Goal: Entertainment & Leisure: Browse casually

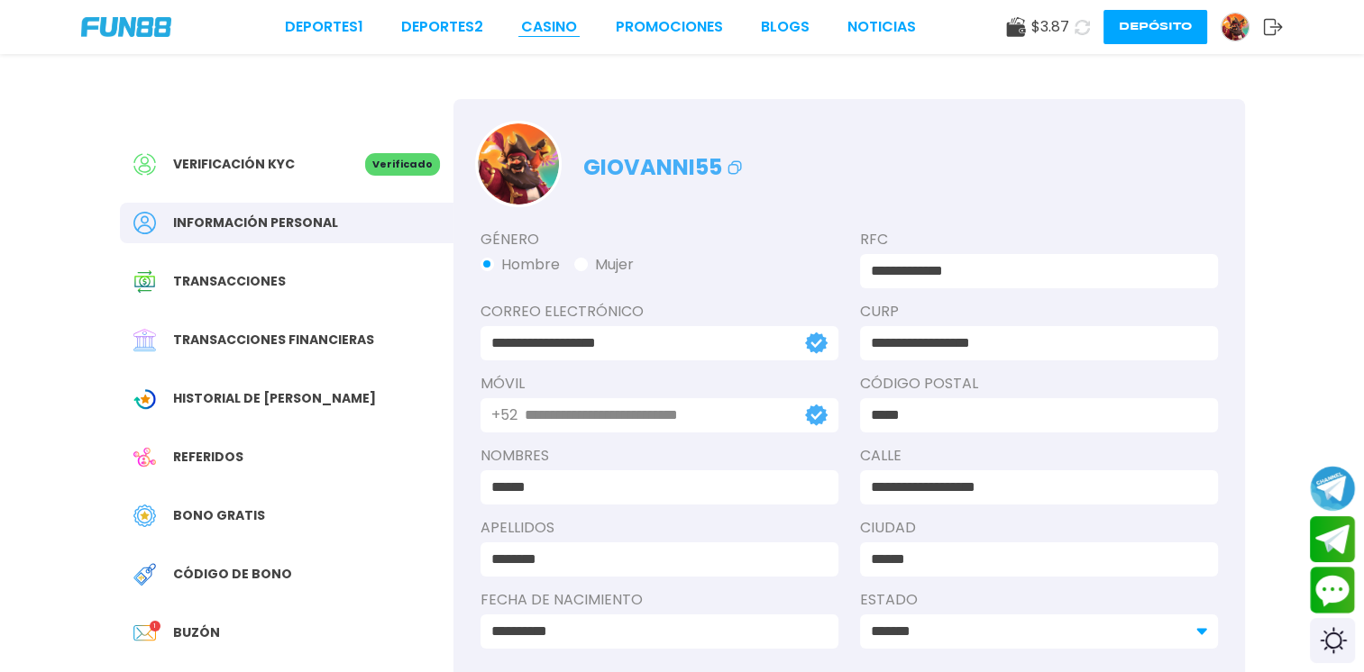
click at [552, 27] on link "CASINO" at bounding box center [549, 27] width 56 height 22
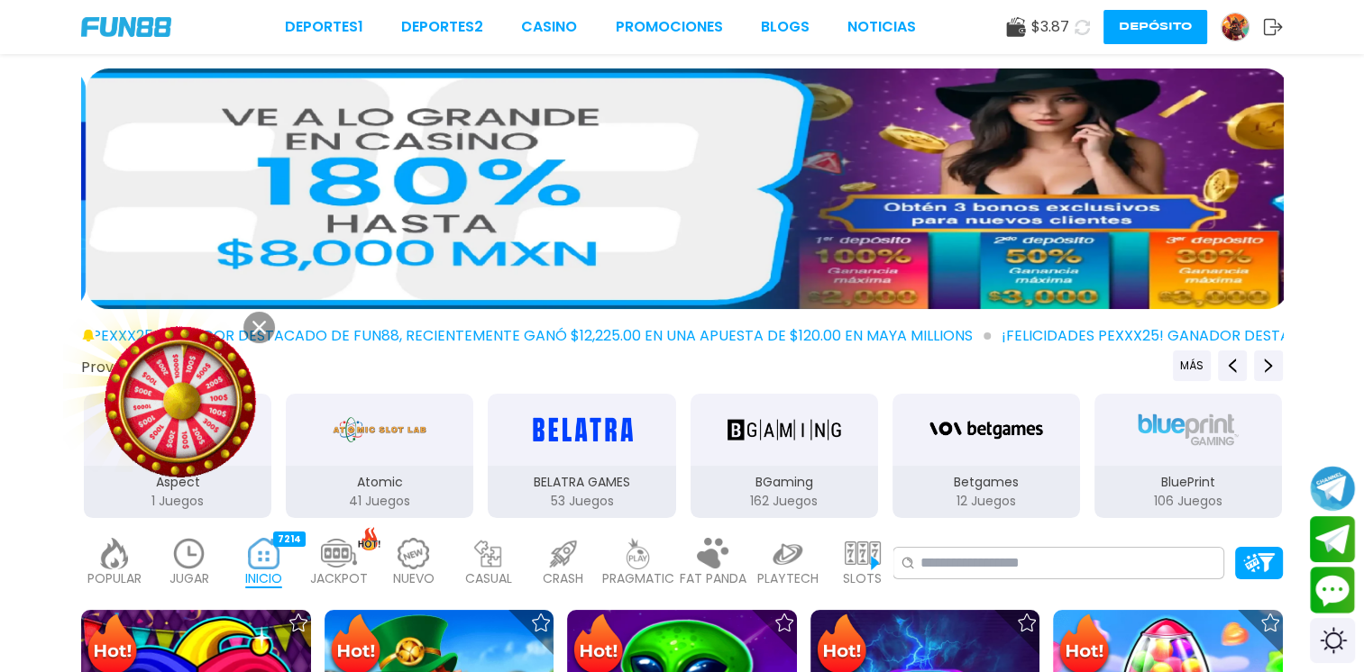
click at [851, 552] on img at bounding box center [862, 554] width 36 height 32
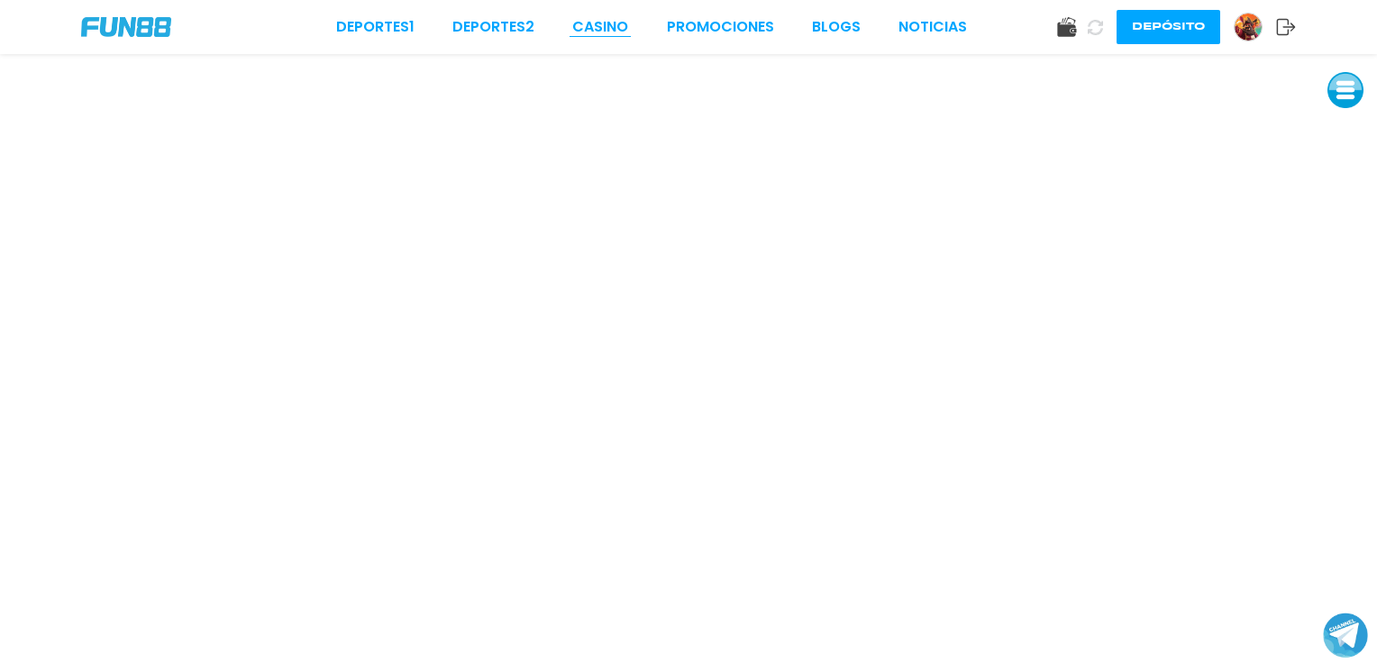
click at [609, 30] on link "CASINO" at bounding box center [600, 27] width 56 height 22
